Goal: Information Seeking & Learning: Understand process/instructions

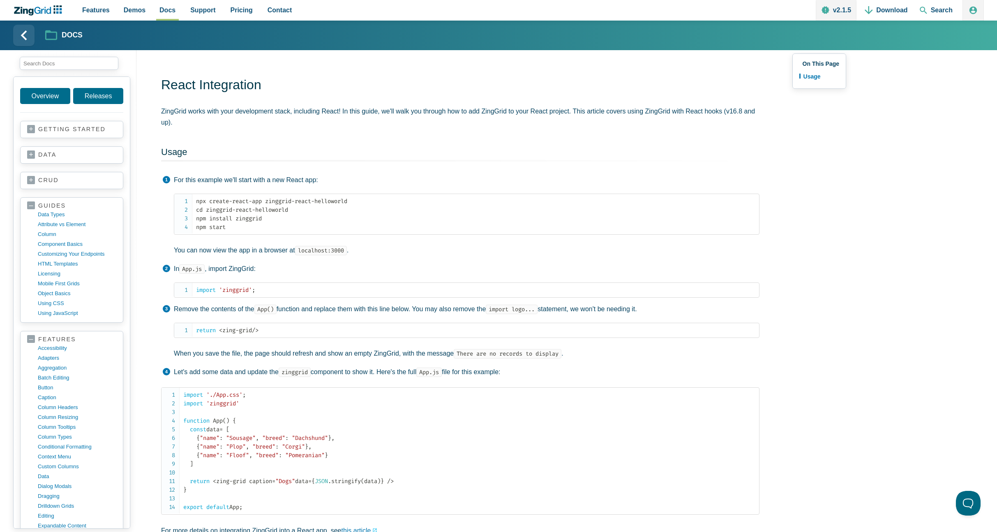
scroll to position [309, 0]
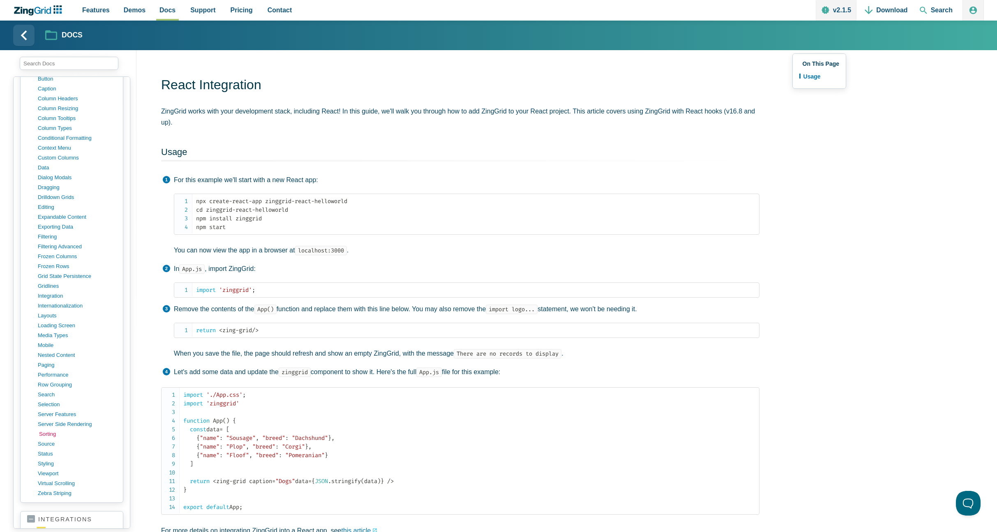
click at [51, 434] on link "sorting" at bounding box center [78, 434] width 78 height 10
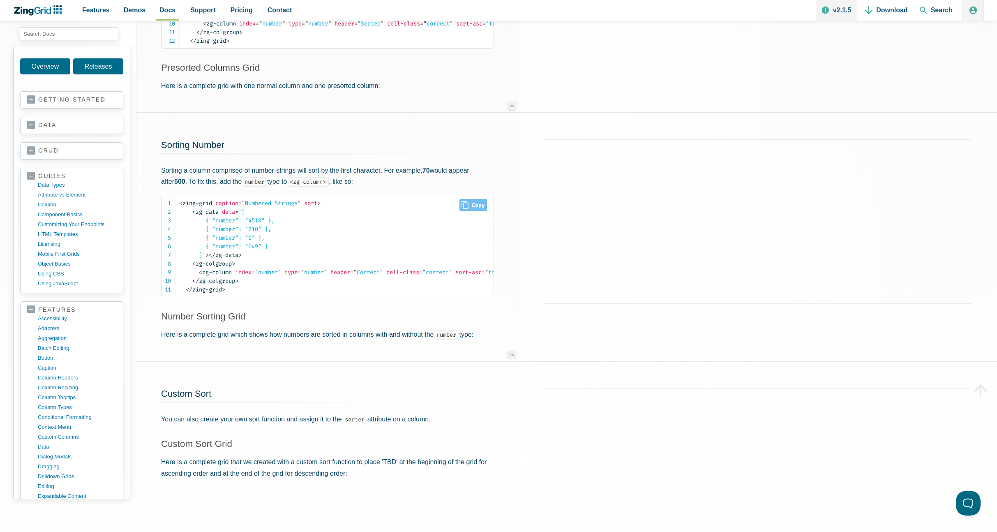
scroll to position [0, 76]
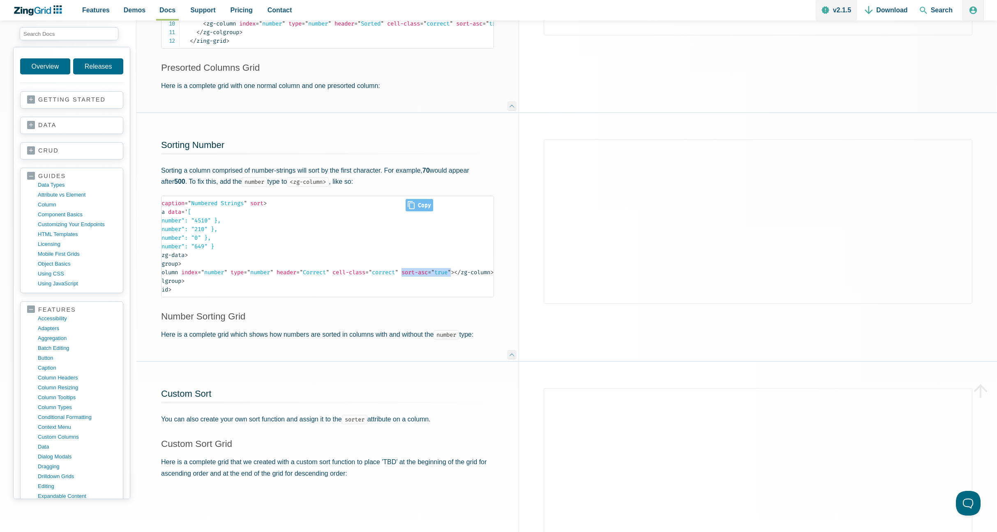
drag, startPoint x: 447, startPoint y: 278, endPoint x: 397, endPoint y: 278, distance: 49.7
click at [397, 276] on span "< zg-column index = " number " type = " number " header = " Correct " cell-clas…" at bounding box center [299, 272] width 309 height 7
copy span "sort-asc = " true ""
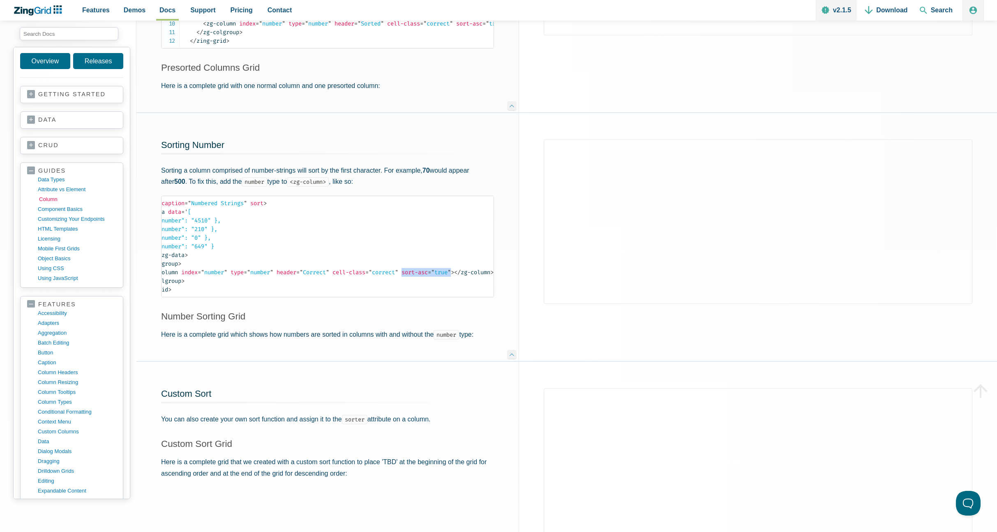
click at [52, 197] on link "column" at bounding box center [78, 199] width 78 height 10
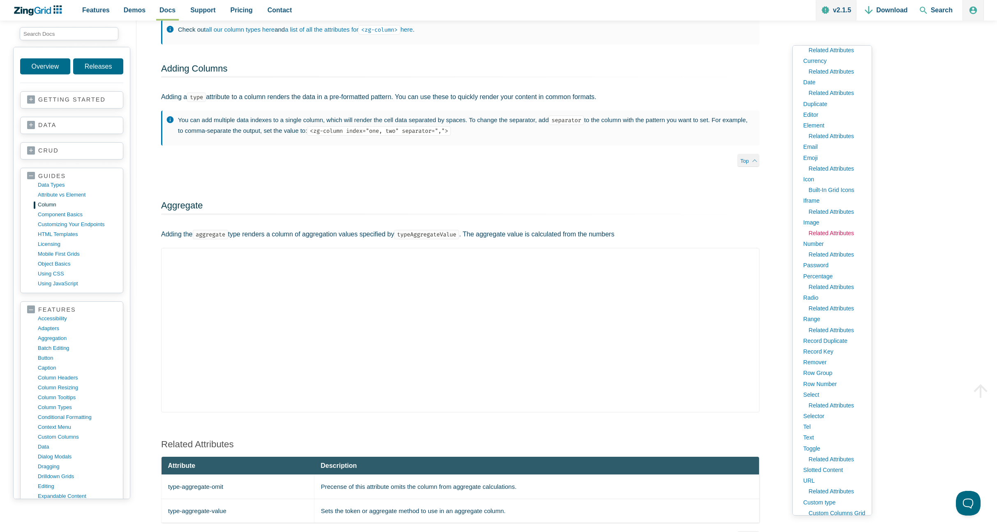
scroll to position [125, 0]
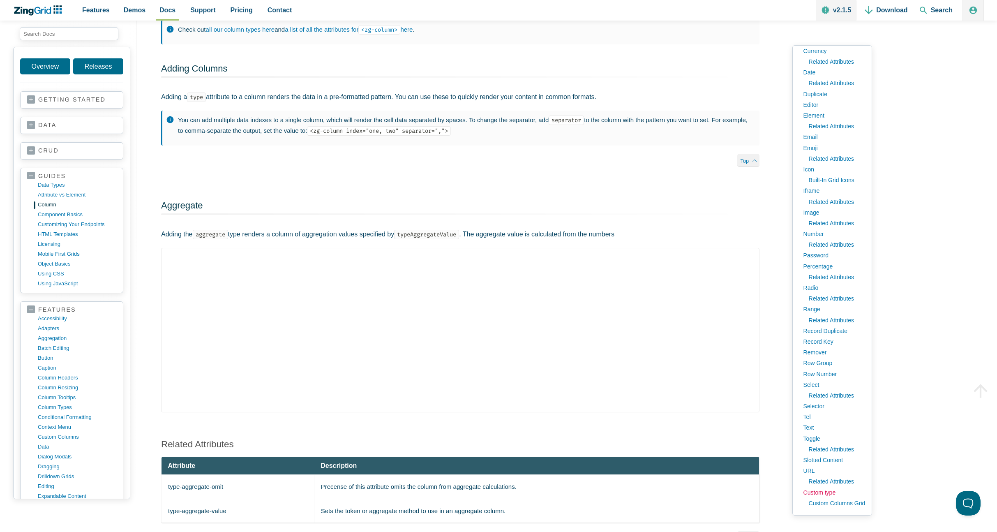
click at [831, 493] on link "Custom type" at bounding box center [832, 492] width 66 height 11
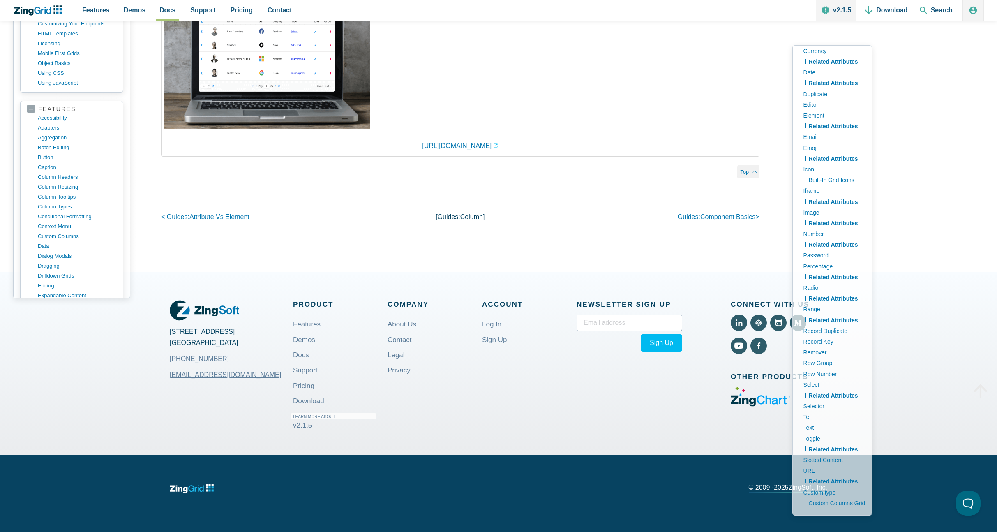
scroll to position [13977, 0]
